Goal: Information Seeking & Learning: Learn about a topic

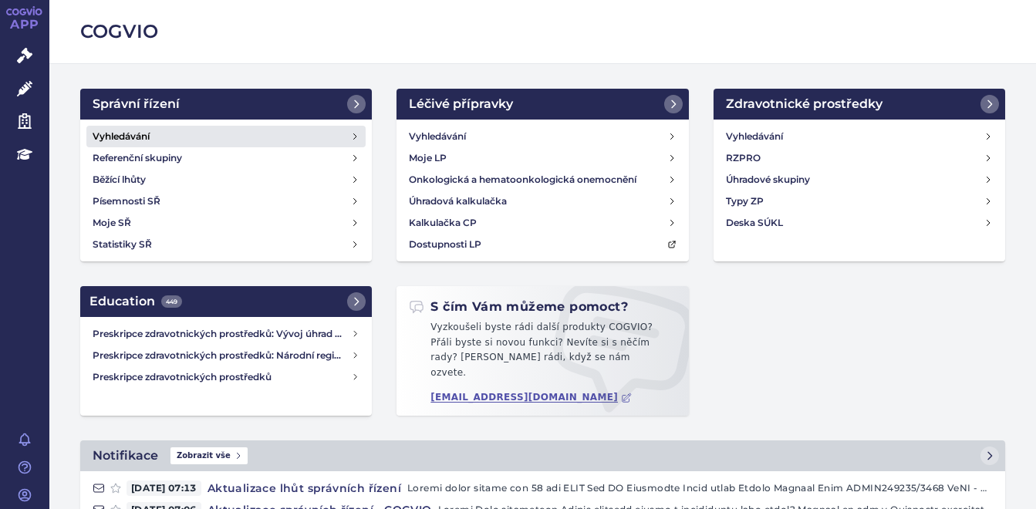
click at [148, 142] on h4 "Vyhledávání" at bounding box center [121, 136] width 57 height 15
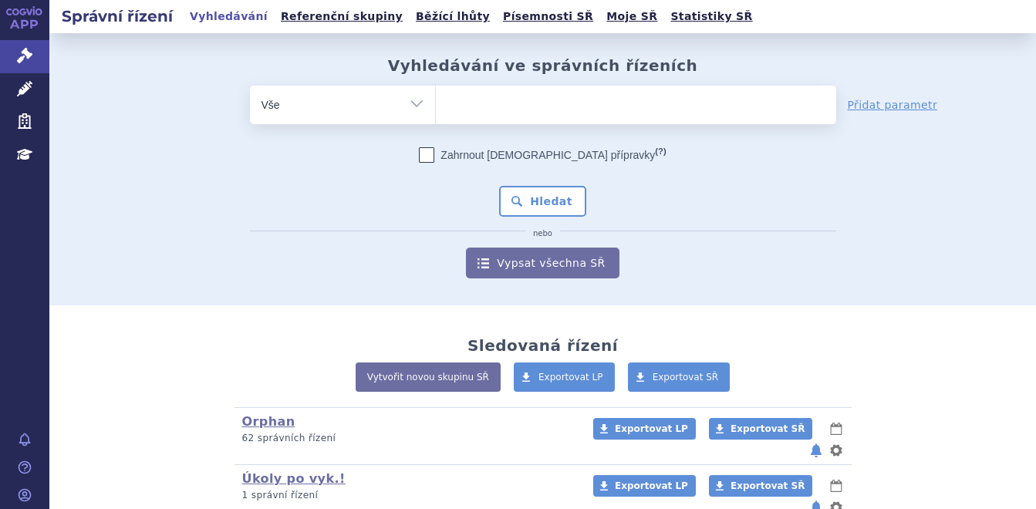
click at [412, 102] on select "Vše Spisová značka Typ SŘ Přípravek/SUKL kód Účastník/Držitel" at bounding box center [342, 103] width 185 height 35
select select "filter-atc-group"
click at [250, 86] on select "Vše Spisová značka Typ SŘ Přípravek/SUKL kód Účastník/Držitel" at bounding box center [342, 103] width 185 height 35
click at [481, 99] on ul at bounding box center [636, 102] width 400 height 32
click at [436, 99] on select at bounding box center [435, 104] width 1 height 39
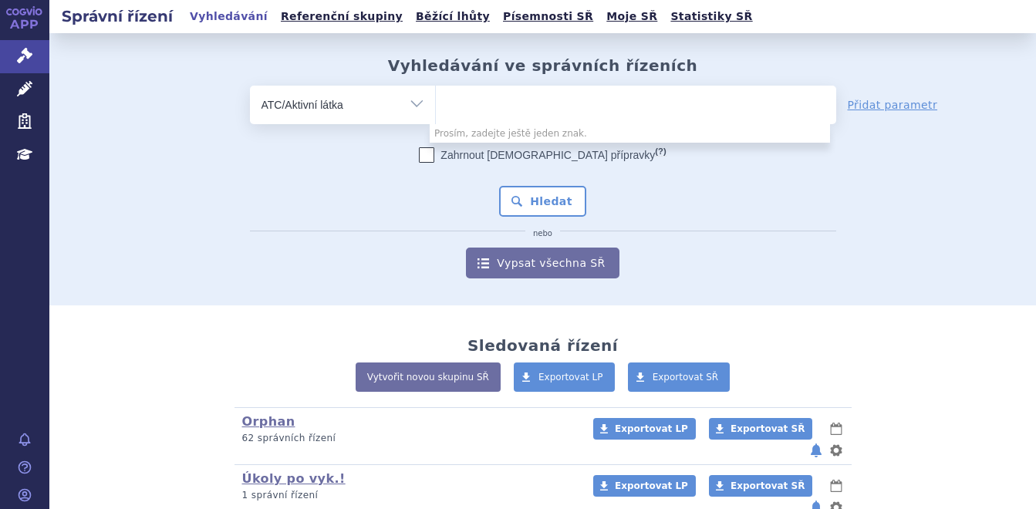
paste input "naltrexon"
type input "naltrexon"
select select "naltrexon"
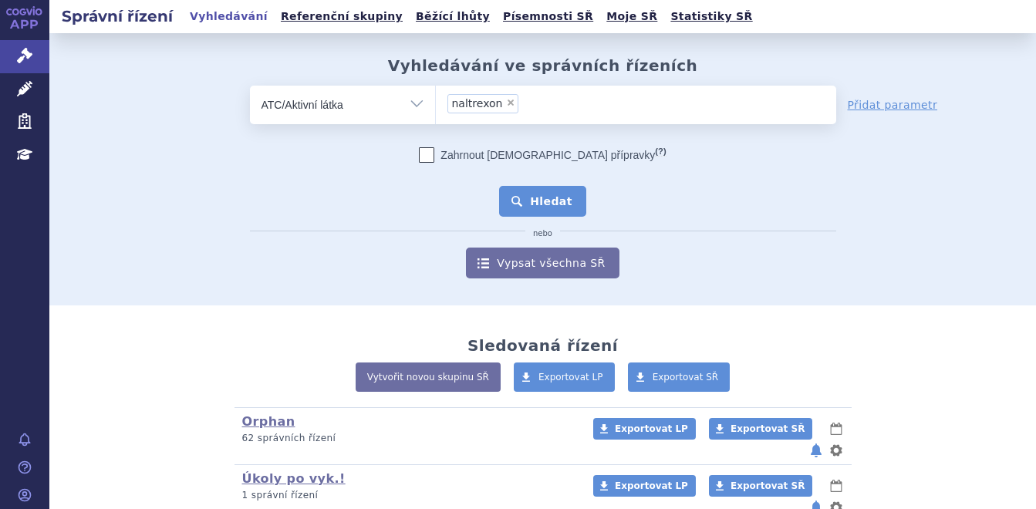
click at [525, 191] on button "Hledat" at bounding box center [542, 201] width 87 height 31
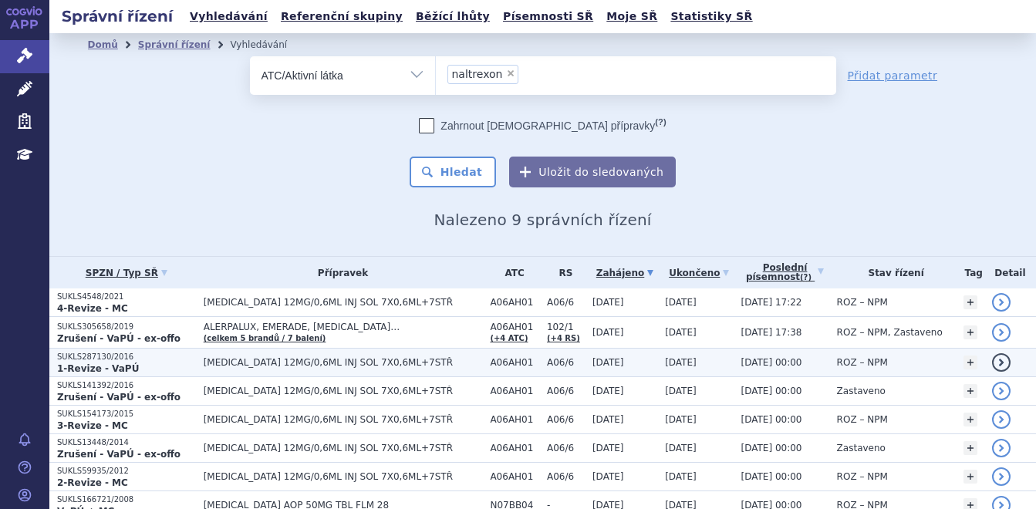
click at [214, 357] on span "RELISTOR 12MG/0,6ML INJ SOL 7X0,6ML+7STŘ" at bounding box center [343, 362] width 279 height 11
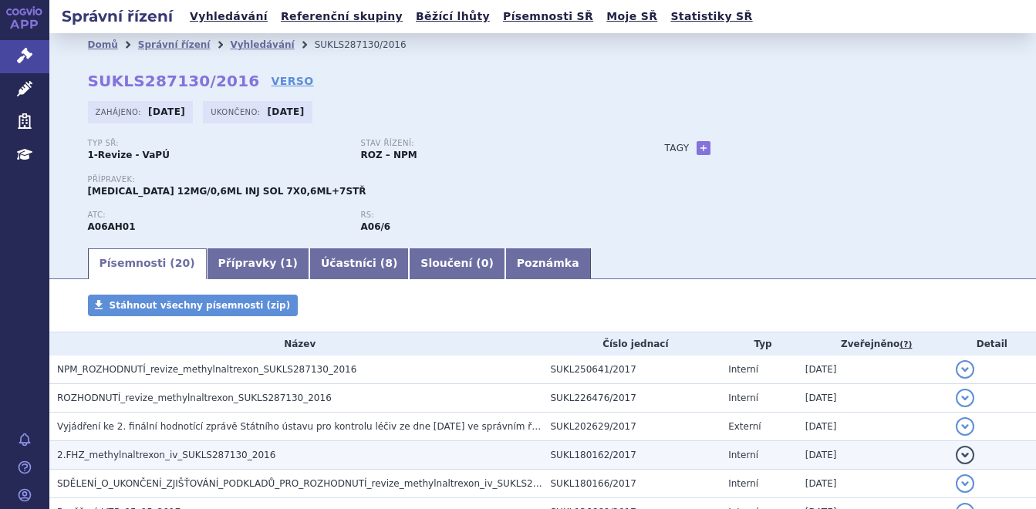
click at [226, 447] on td "2.FHZ_methylnaltrexon_iv_SUKLS287130_2016" at bounding box center [296, 455] width 494 height 29
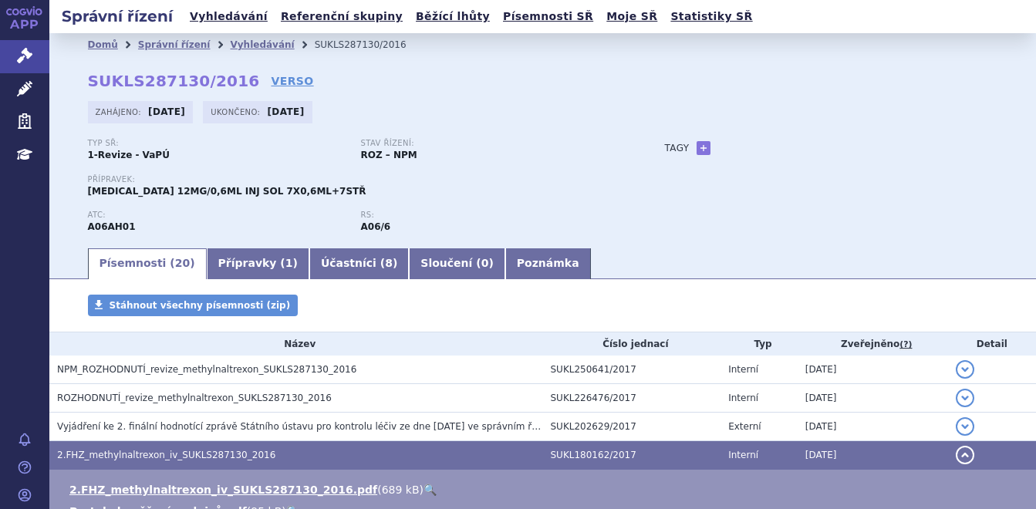
click at [423, 487] on link "🔍" at bounding box center [429, 490] width 13 height 12
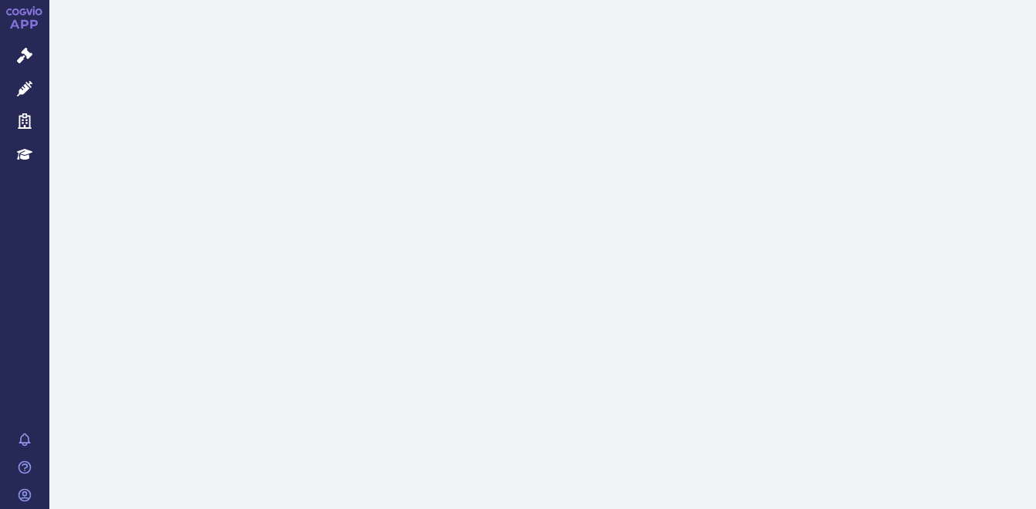
click at [38, 76] on link "Léčivé přípravky" at bounding box center [24, 89] width 49 height 32
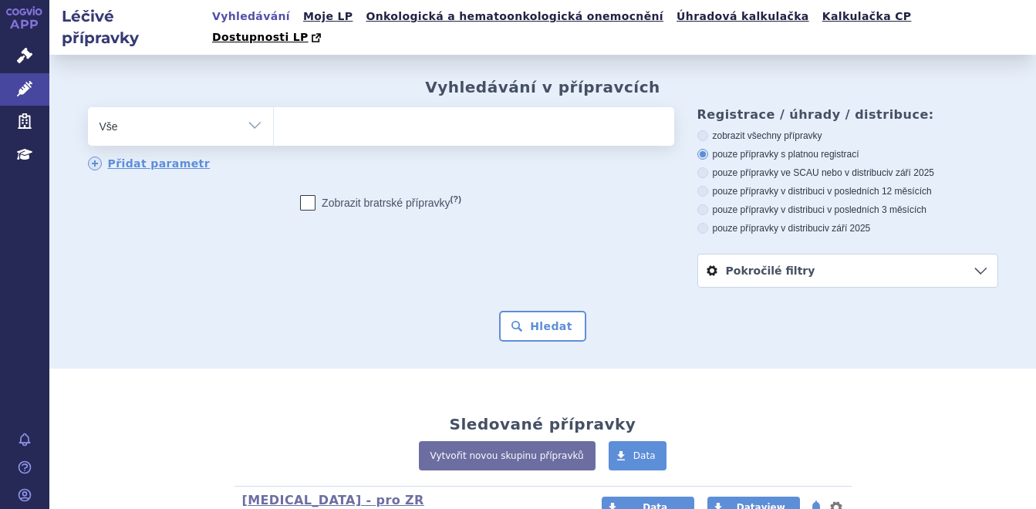
click at [398, 115] on ul at bounding box center [474, 123] width 400 height 32
click at [274, 115] on select at bounding box center [273, 125] width 1 height 39
click at [251, 111] on select "Vše Přípravek/SUKL kód MAH VPOIS ATC/Aktivní látka Léková forma Síla" at bounding box center [180, 124] width 185 height 35
select select "filter-atc-group"
click at [88, 107] on select "Vše Přípravek/SUKL kód MAH VPOIS ATC/Aktivní látka Léková forma Síla" at bounding box center [180, 124] width 185 height 35
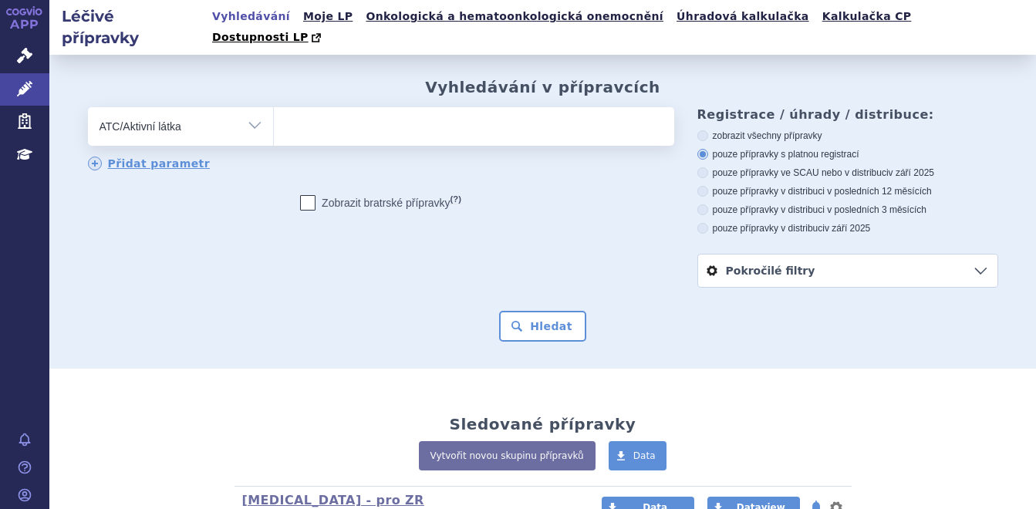
click at [321, 117] on ul at bounding box center [474, 123] width 400 height 32
click at [274, 117] on select at bounding box center [273, 125] width 1 height 39
paste input "naltrexon"
type input "naltrexon"
select select "naltrexon"
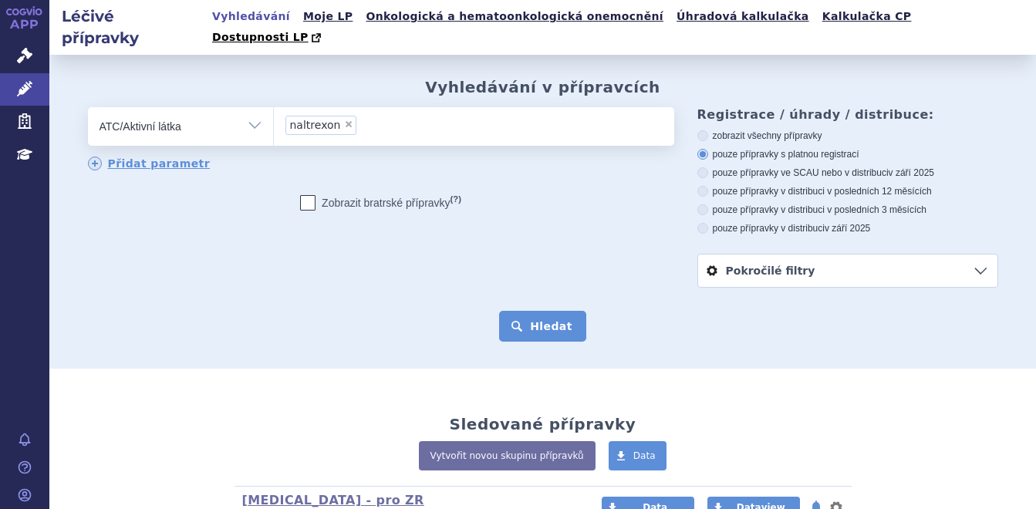
click at [545, 311] on button "Hledat" at bounding box center [542, 326] width 87 height 31
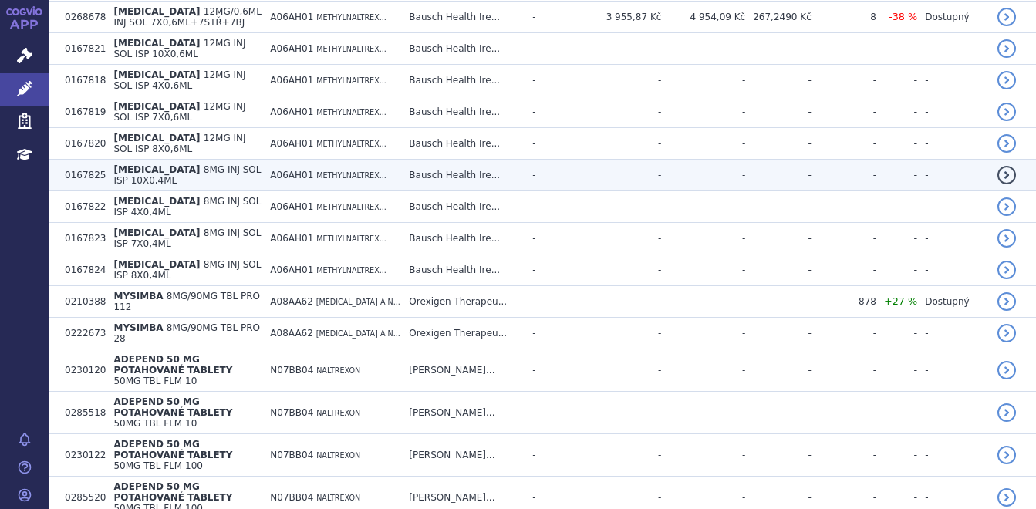
scroll to position [849, 0]
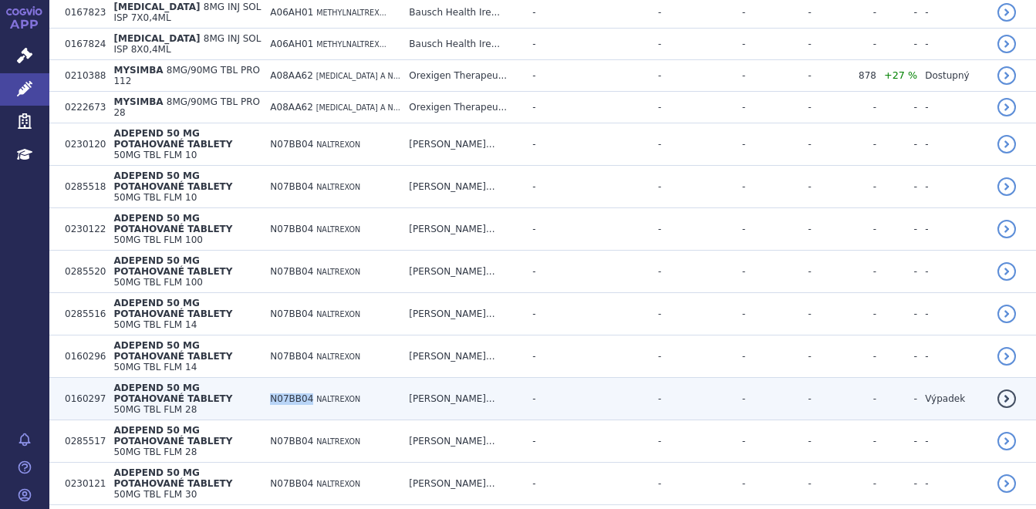
drag, startPoint x: 294, startPoint y: 260, endPoint x: 332, endPoint y: 265, distance: 38.8
click at [332, 378] on td "N07BB04 NALTREXON" at bounding box center [331, 399] width 139 height 42
copy span "N07BB04"
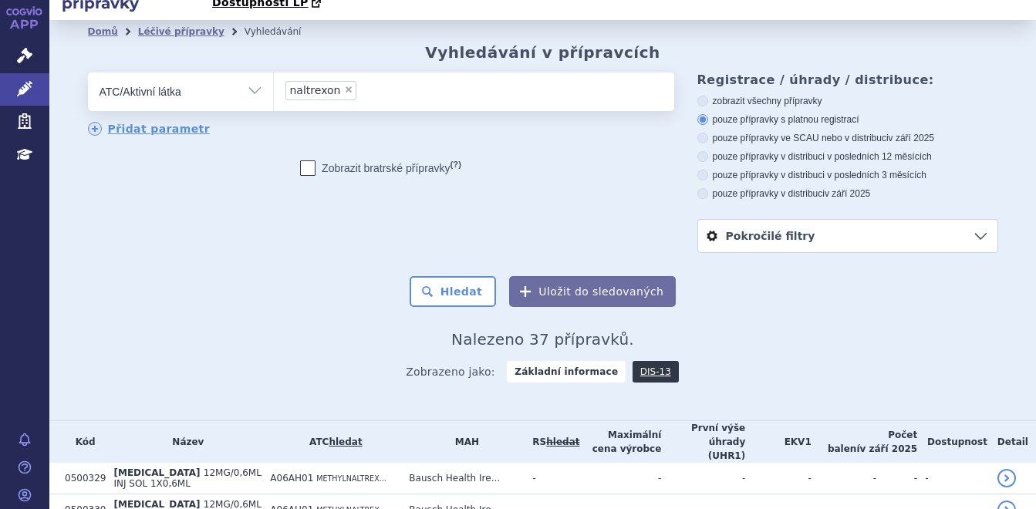
scroll to position [0, 0]
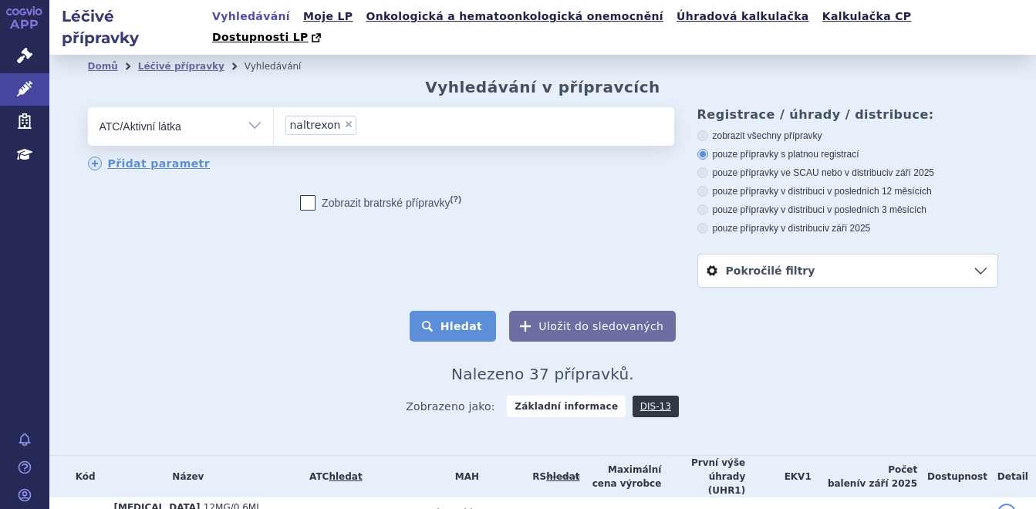
click at [457, 311] on button "Hledat" at bounding box center [453, 326] width 87 height 31
click at [344, 120] on span "×" at bounding box center [348, 124] width 9 height 9
click at [274, 106] on select "naltrexon" at bounding box center [273, 125] width 1 height 39
select select
type input "N07BB04"
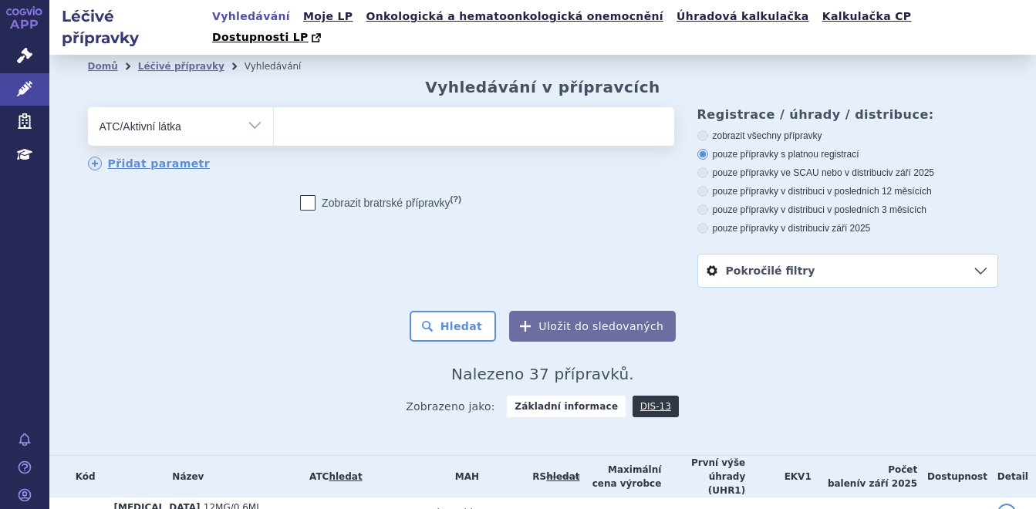
select select "N07BB04"
click at [647, 396] on link "DIS-13" at bounding box center [656, 407] width 46 height 22
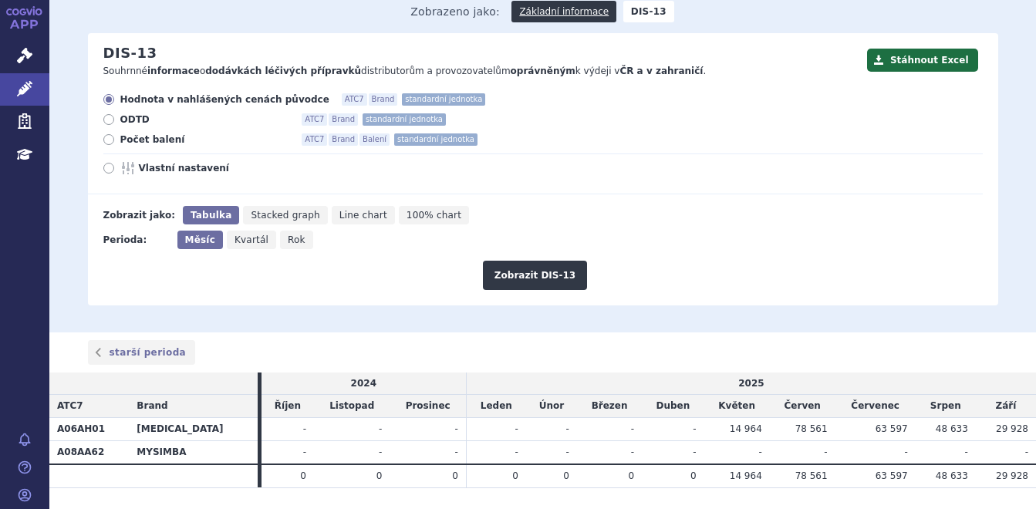
scroll to position [154, 0]
click at [105, 133] on icon at bounding box center [108, 138] width 11 height 11
click at [105, 136] on input "Počet balení ATC7 Brand Balení standardní jednotka" at bounding box center [110, 141] width 10 height 10
radio input "true"
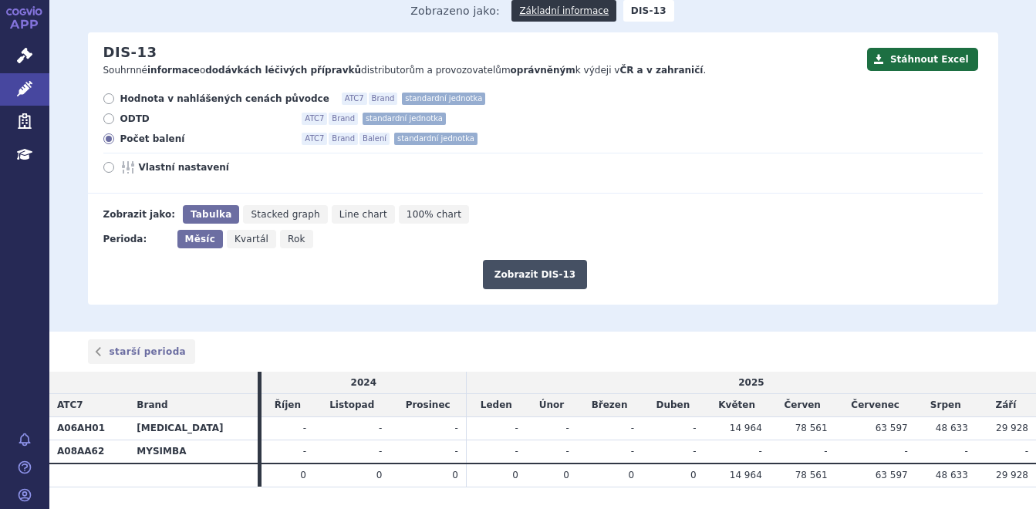
click at [528, 265] on button "Zobrazit DIS-13" at bounding box center [535, 274] width 104 height 29
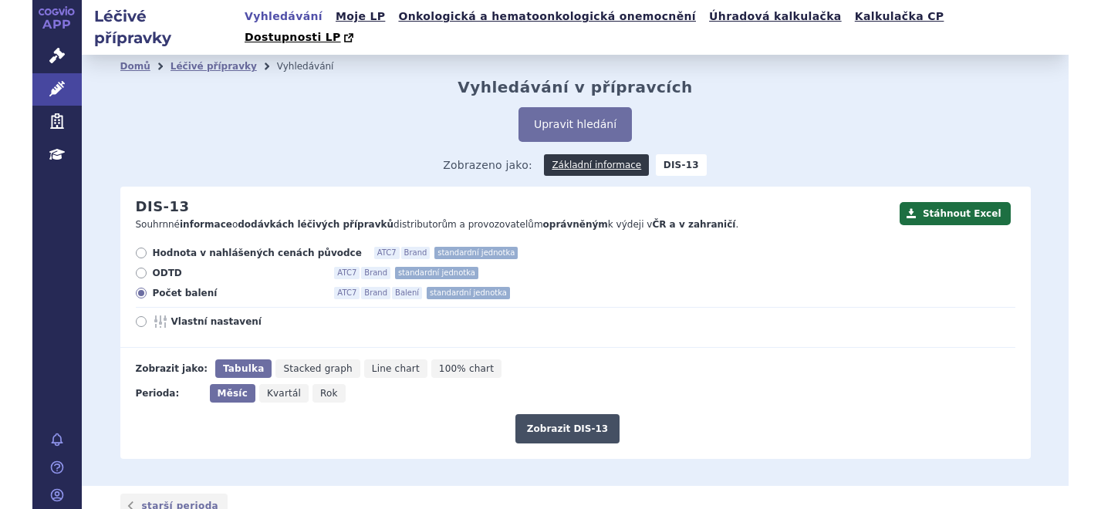
scroll to position [174, 0]
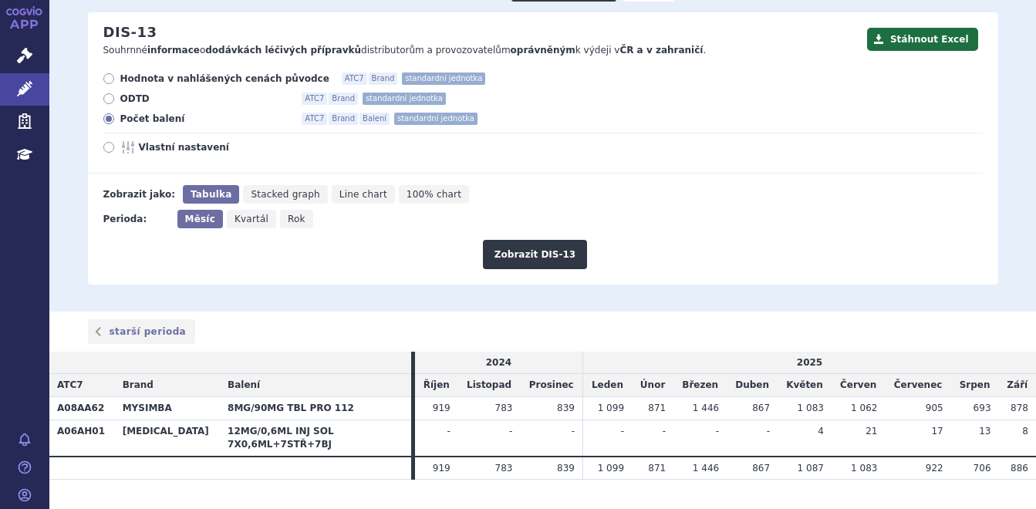
click at [966, 246] on div "Zobrazit DIS-13" at bounding box center [535, 248] width 895 height 41
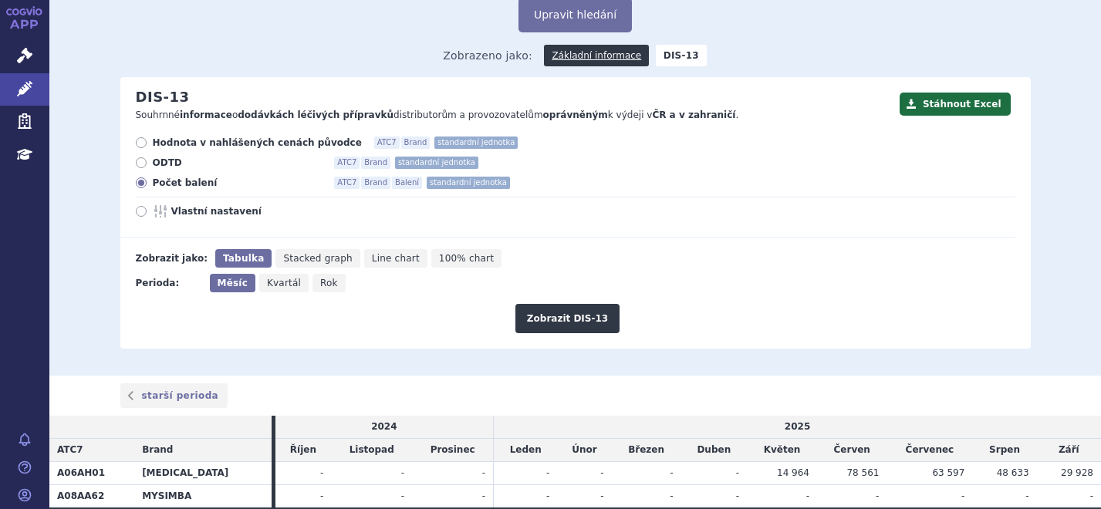
scroll to position [174, 0]
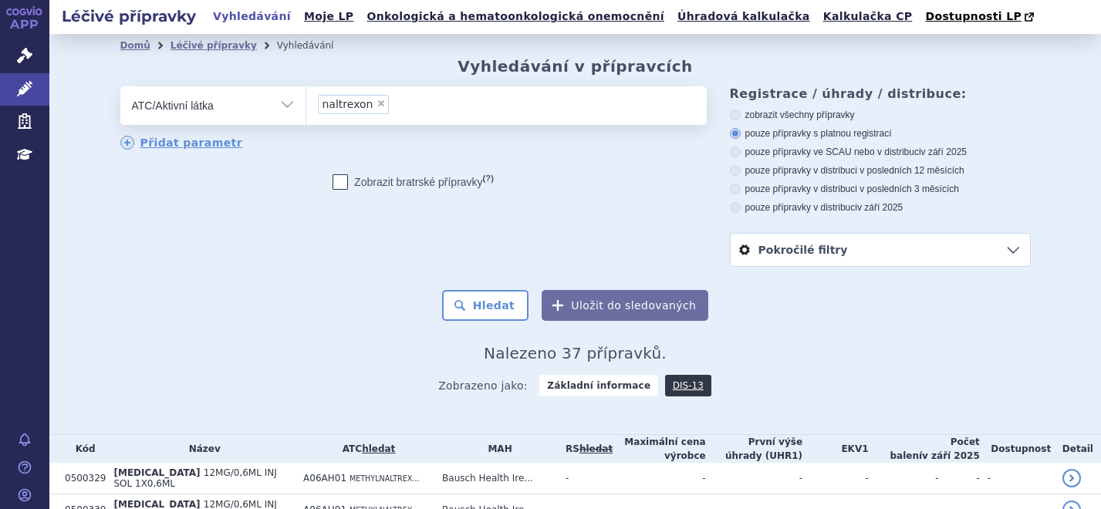
select select
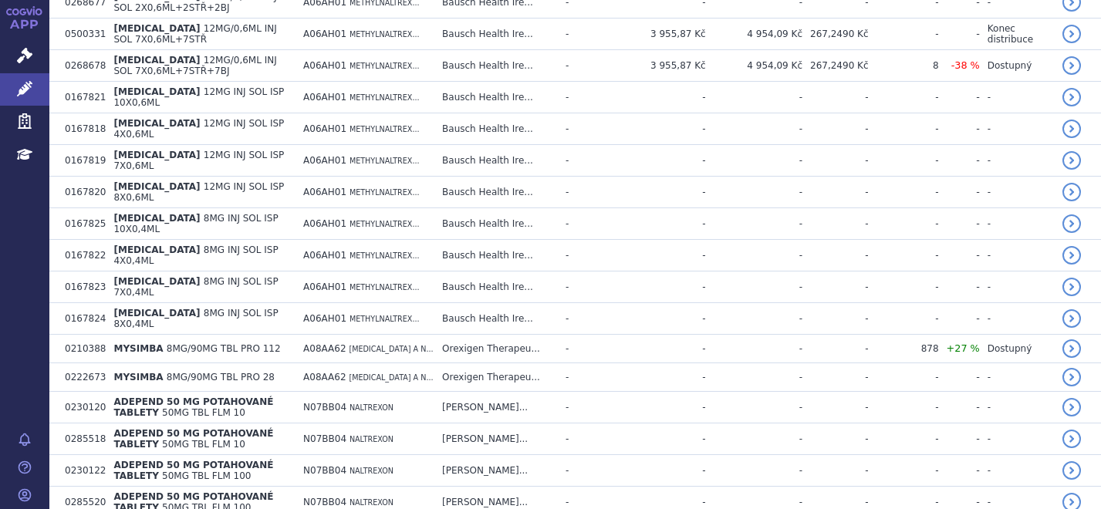
scroll to position [540, 0]
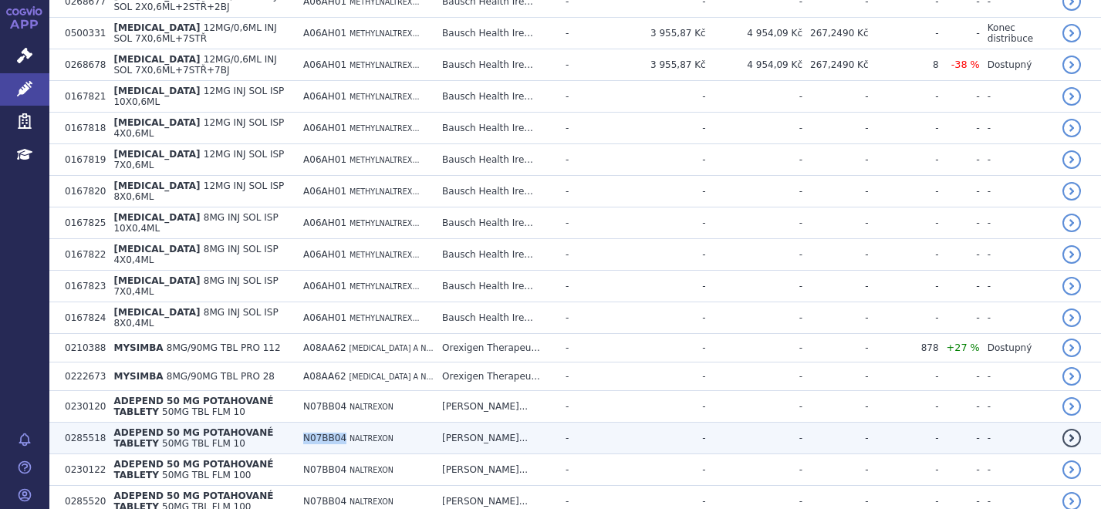
drag, startPoint x: 322, startPoint y: 407, endPoint x: 365, endPoint y: 416, distance: 43.3
click at [365, 423] on td "N07BB04 NALTREXON" at bounding box center [364, 439] width 139 height 32
copy span "N07BB04"
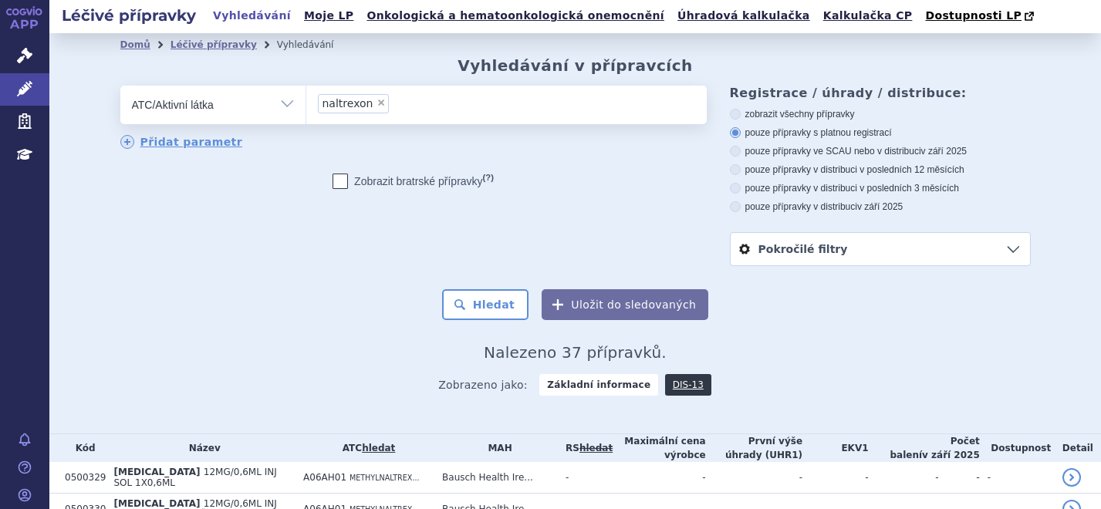
scroll to position [0, 0]
click at [376, 103] on span "×" at bounding box center [380, 103] width 9 height 9
click at [306, 103] on select "naltrexon" at bounding box center [305, 105] width 1 height 39
click at [318, 107] on input "search" at bounding box center [322, 103] width 8 height 19
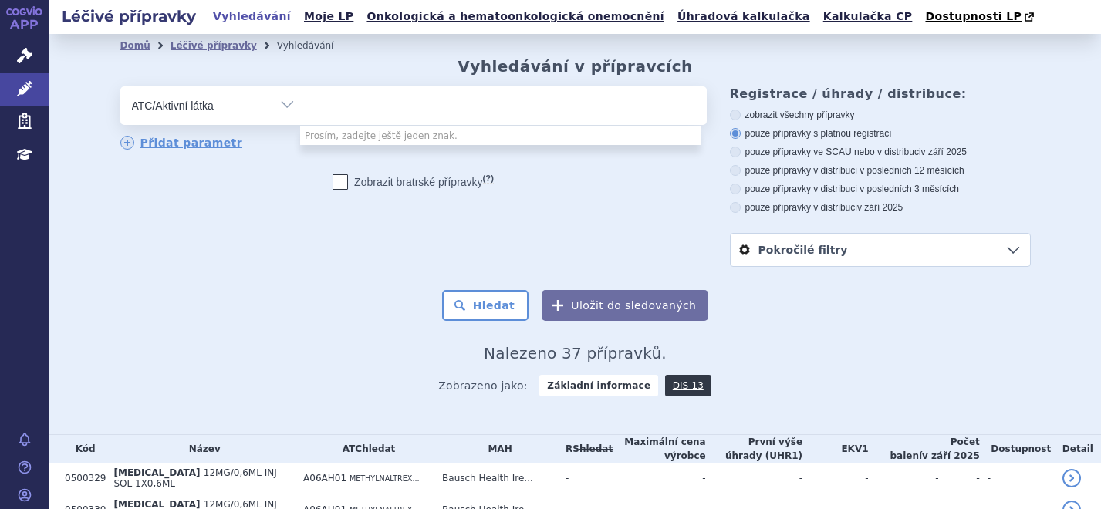
type input "N07BB04"
select select "N07BB04"
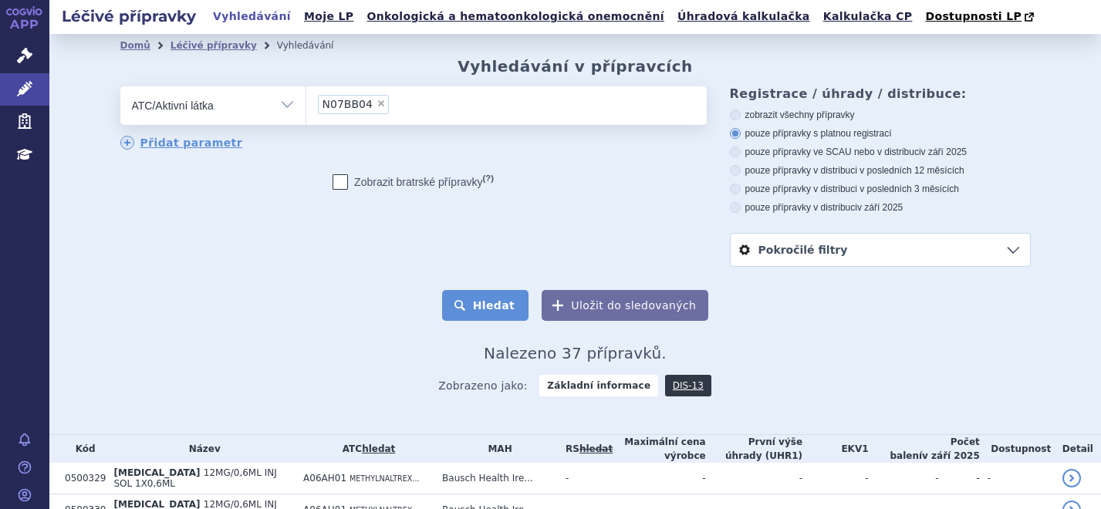
click at [467, 300] on button "Hledat" at bounding box center [485, 305] width 87 height 31
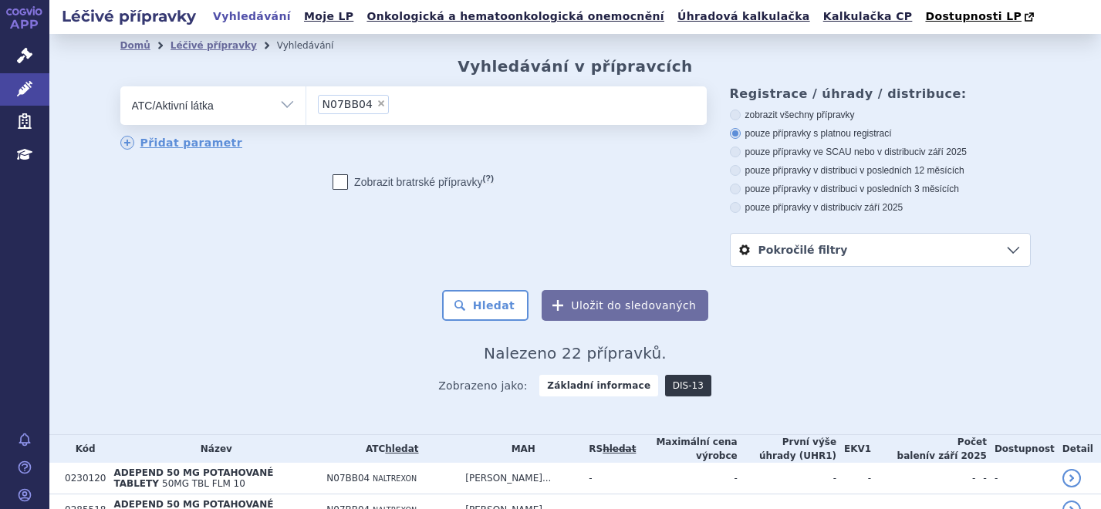
click at [673, 386] on link "DIS-13" at bounding box center [688, 386] width 46 height 22
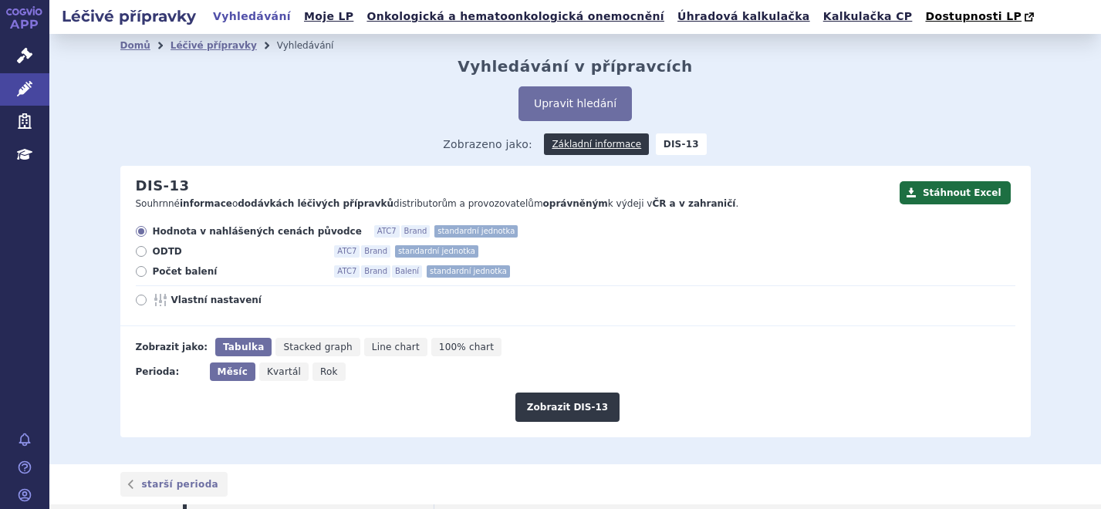
scroll to position [128, 0]
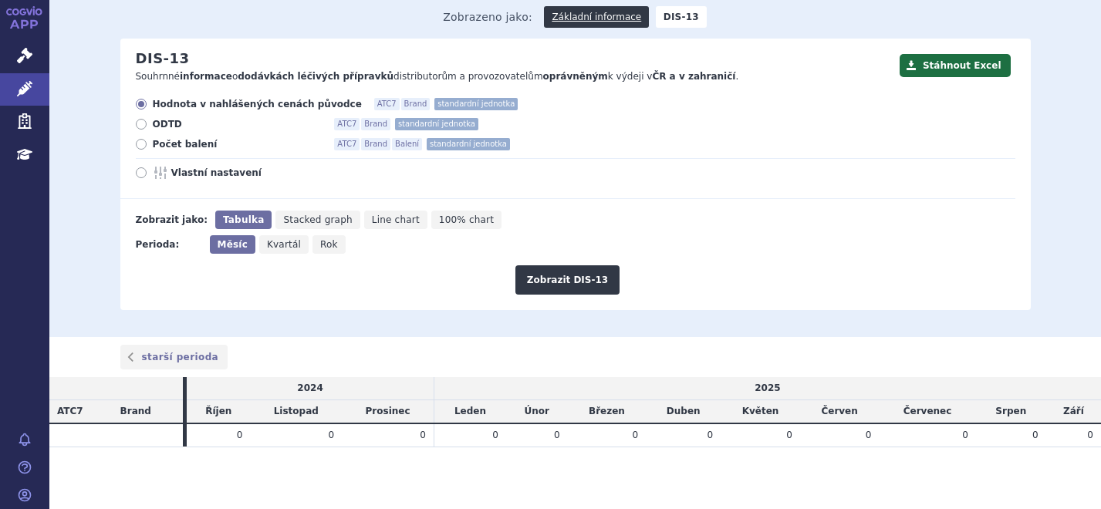
click at [153, 140] on span "Počet balení" at bounding box center [238, 144] width 170 height 12
click at [147, 141] on input "Počet balení ATC7 Brand Balení standardní jednotka" at bounding box center [142, 146] width 10 height 10
radio input "true"
click at [542, 275] on button "Zobrazit DIS-13" at bounding box center [567, 279] width 104 height 29
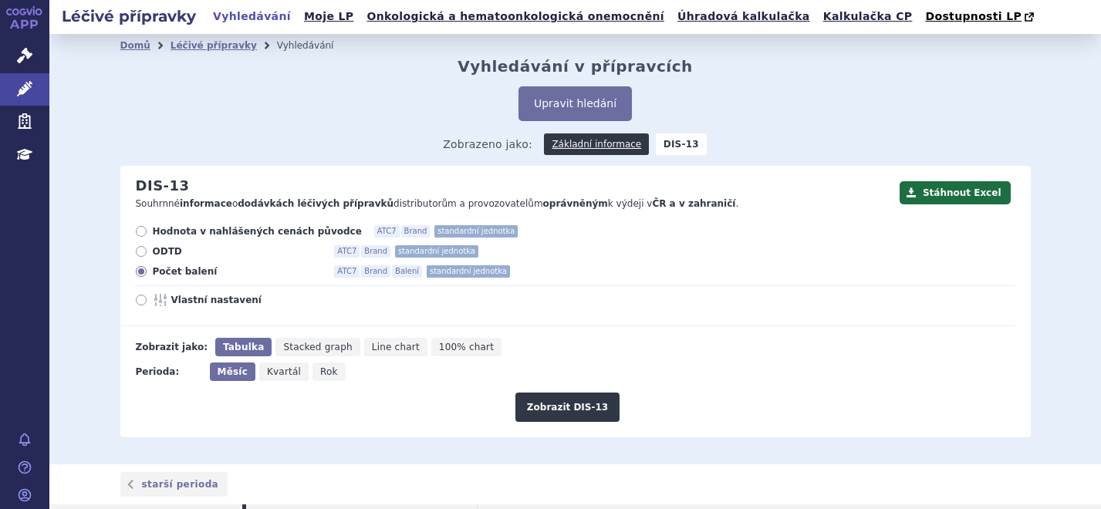
scroll to position [128, 0]
